Goal: Information Seeking & Learning: Learn about a topic

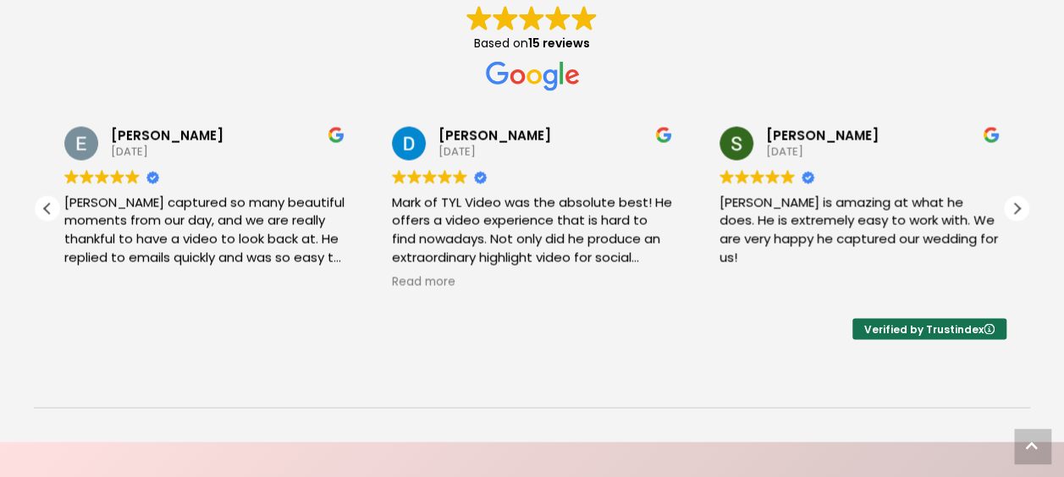
scroll to position [1648, 0]
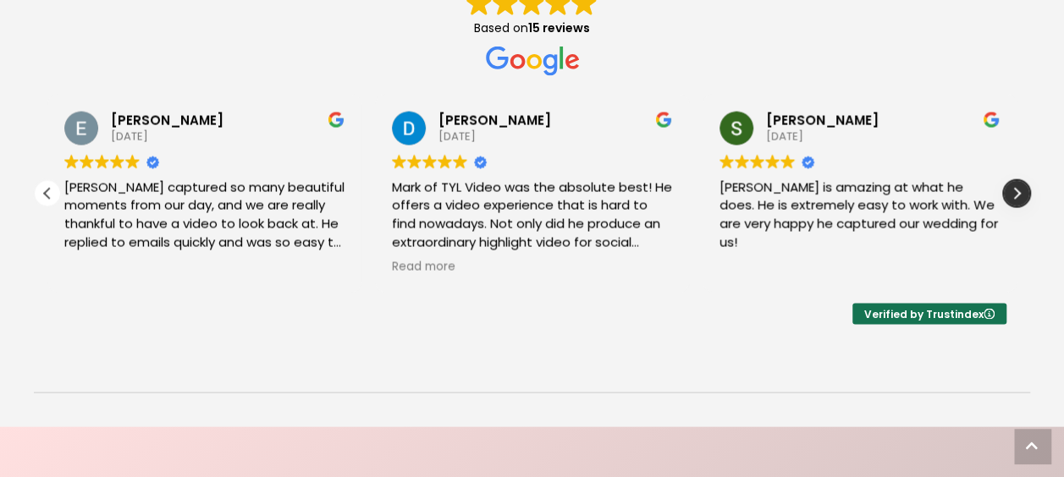
click at [1009, 192] on div "Next review" at bounding box center [1015, 193] width 25 height 25
click at [42, 195] on div "Previous review" at bounding box center [47, 193] width 25 height 25
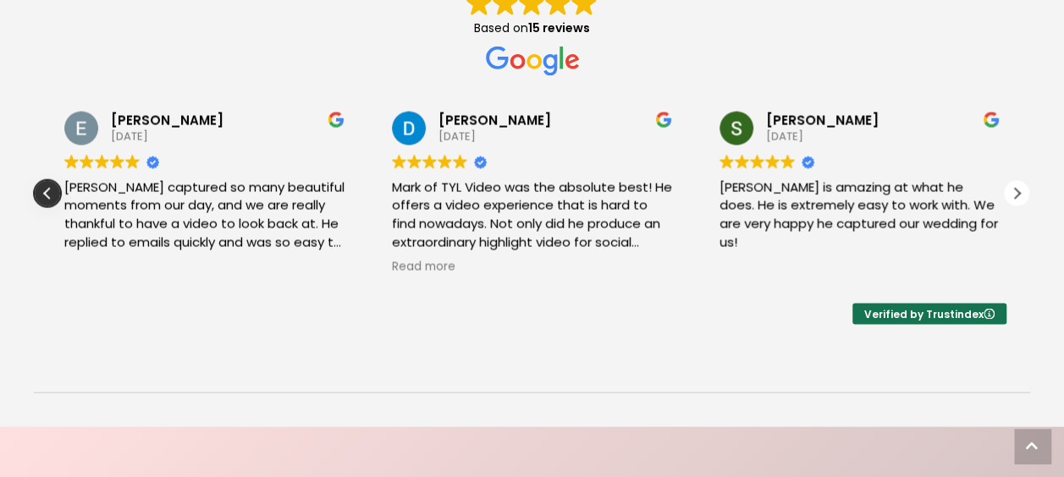
click at [42, 195] on div "Previous review" at bounding box center [47, 193] width 25 height 25
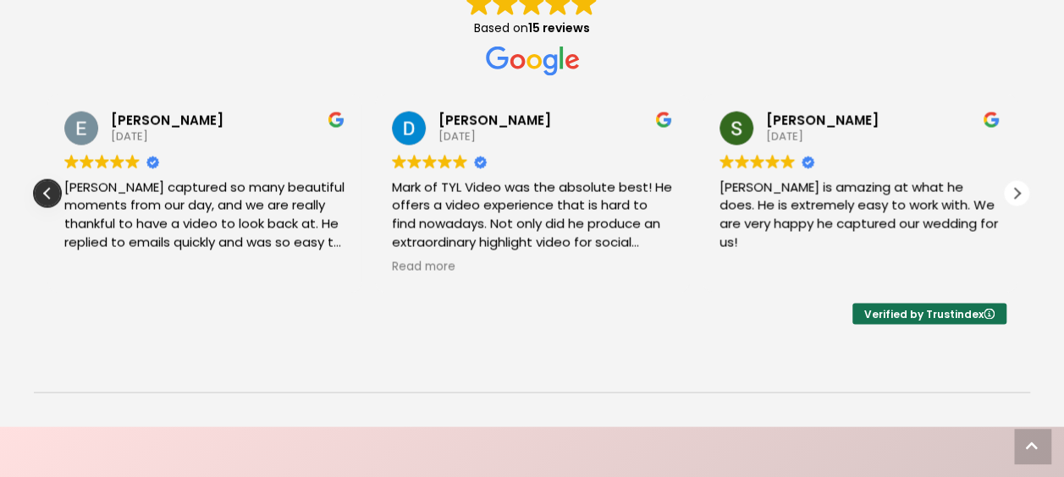
click at [42, 195] on div "Elizabeth Lengyel 2025-03-20 Trustindex verifies that the original source of th…" at bounding box center [204, 194] width 327 height 198
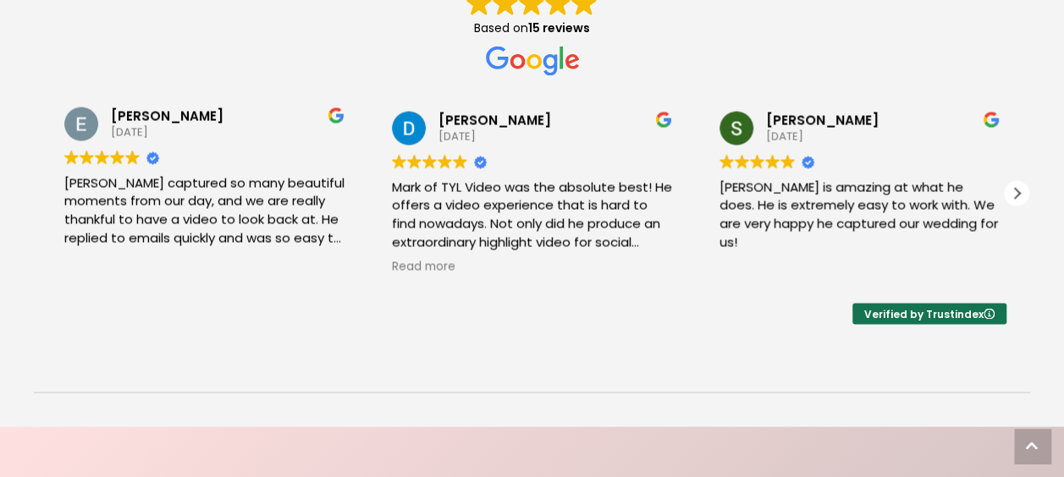
click at [64, 195] on div "Mark captured so many beautiful moments from our day, and we are really thankfu…" at bounding box center [204, 211] width 280 height 74
click at [42, 195] on div "Elizabeth Lengyel 2025-03-20 Trustindex verifies that the original source of th…" at bounding box center [204, 190] width 327 height 198
drag, startPoint x: 42, startPoint y: 195, endPoint x: 155, endPoint y: 279, distance: 140.8
click at [155, 279] on div "Elizabeth Lengyel 2025-03-20 Trustindex verifies that the original source of th…" at bounding box center [204, 190] width 314 height 198
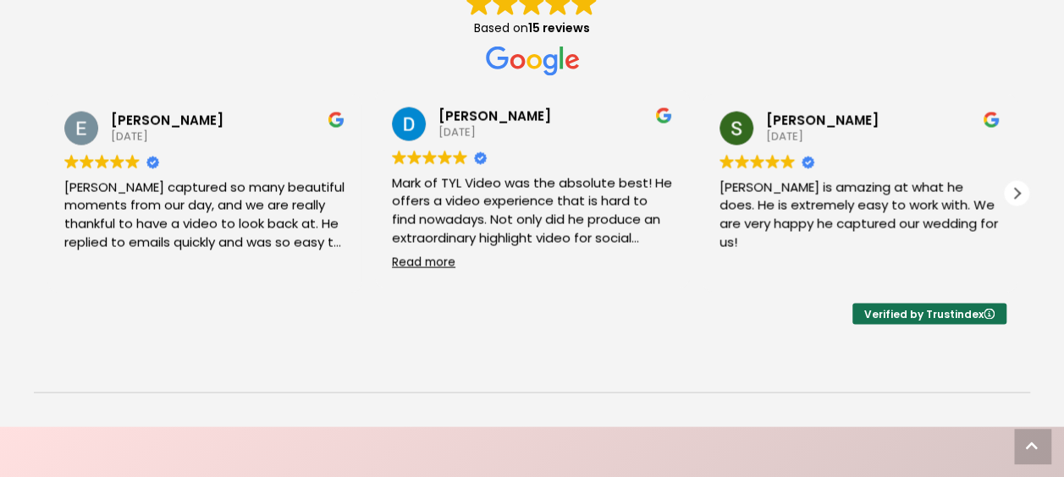
click at [420, 267] on span "Read more" at bounding box center [423, 264] width 63 height 16
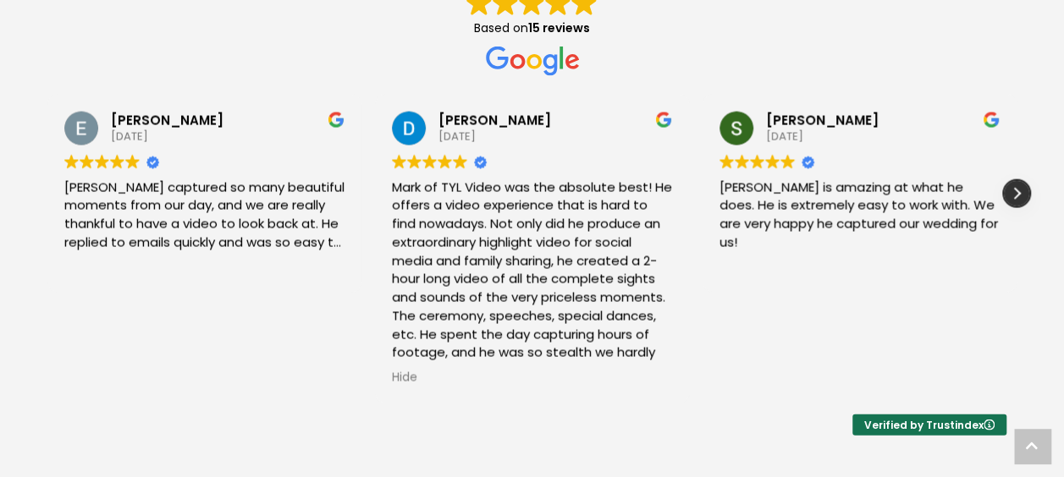
click at [1010, 195] on div "Next review" at bounding box center [1015, 193] width 25 height 25
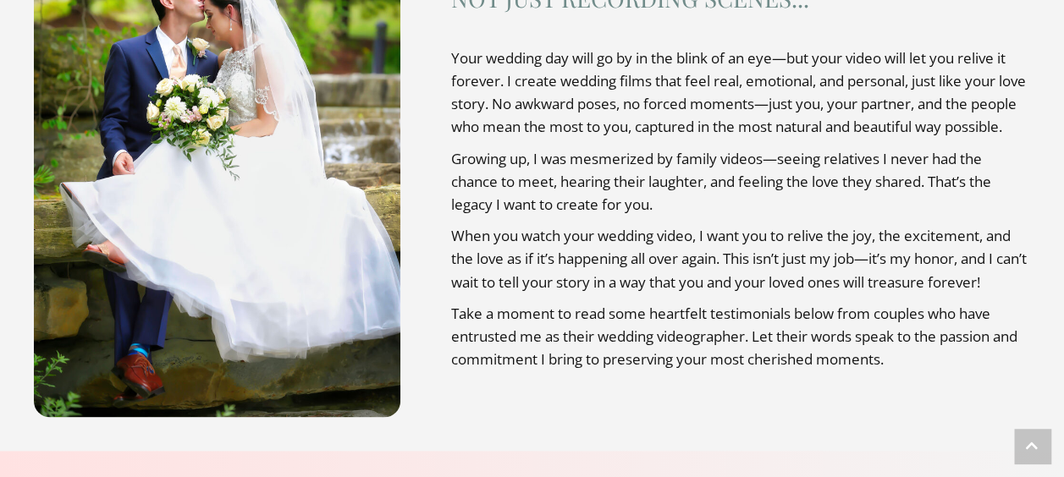
scroll to position [0, 0]
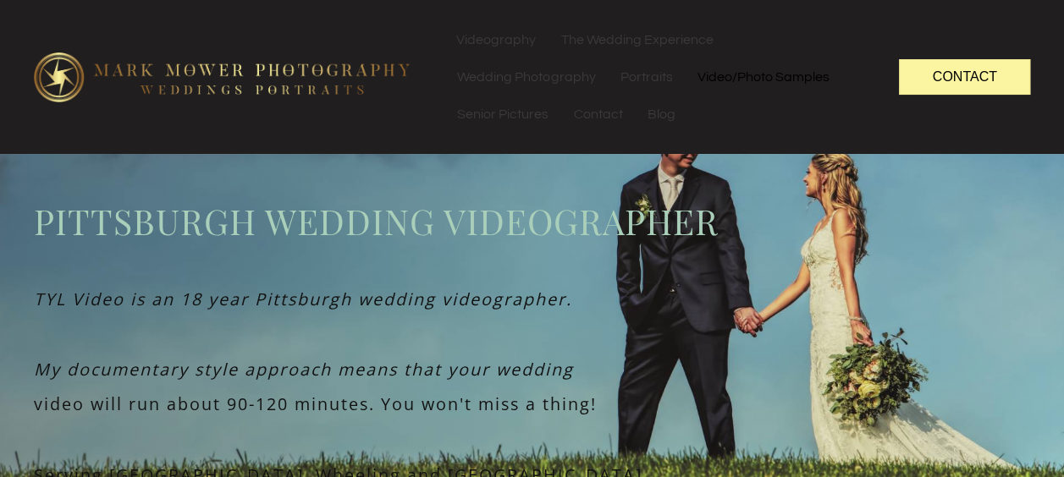
click at [778, 69] on link "Video/Photo Samples" at bounding box center [762, 76] width 156 height 37
